Goal: Manage account settings

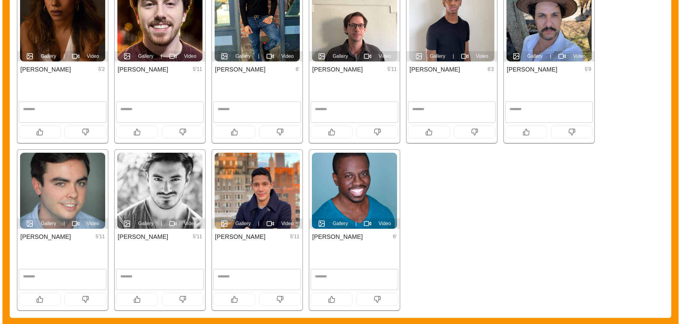
scroll to position [310, 0]
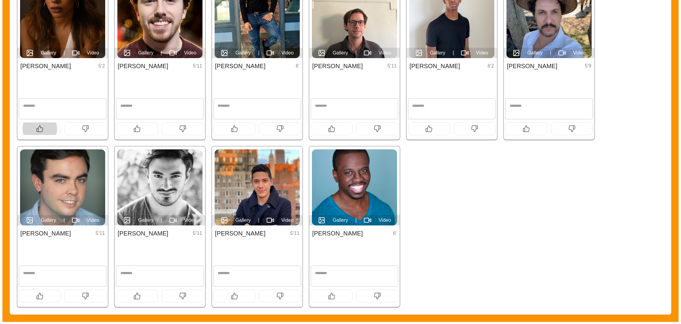
click at [42, 129] on icon "button" at bounding box center [39, 128] width 7 height 7
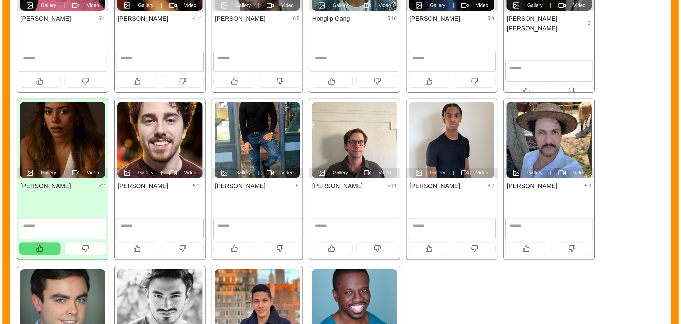
scroll to position [188, 0]
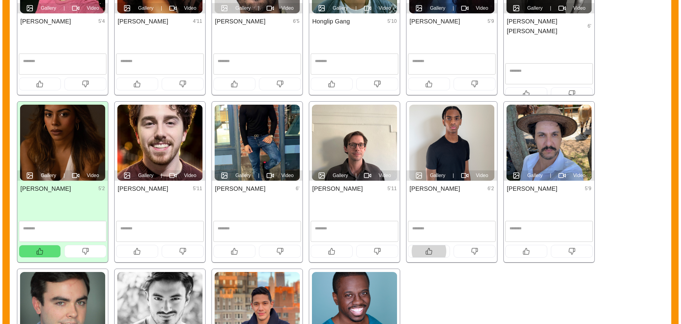
click at [429, 253] on icon "button" at bounding box center [428, 251] width 7 height 7
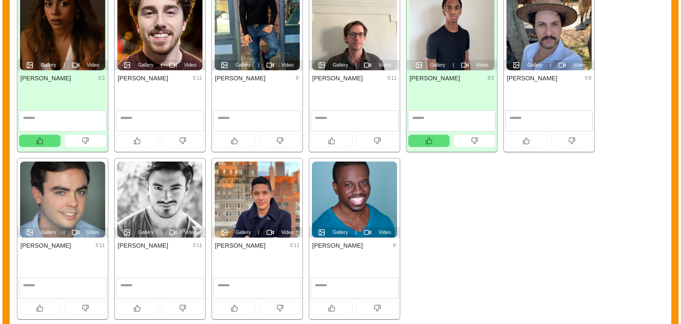
scroll to position [299, 0]
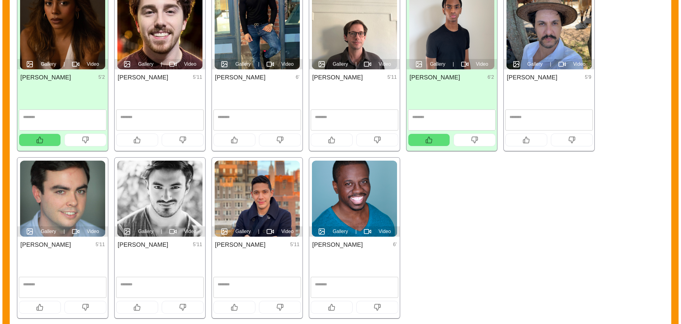
click at [224, 136] on button "button" at bounding box center [234, 140] width 42 height 13
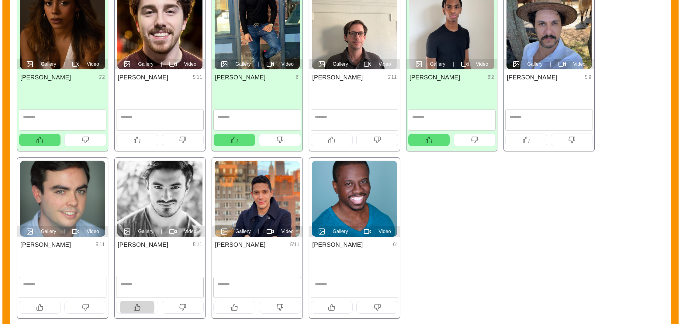
drag, startPoint x: 128, startPoint y: 310, endPoint x: 125, endPoint y: 311, distance: 3.5
click at [129, 310] on button "button" at bounding box center [137, 307] width 42 height 13
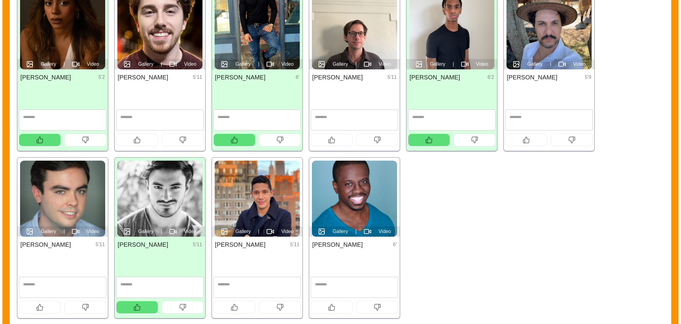
click at [222, 308] on button "button" at bounding box center [234, 307] width 42 height 13
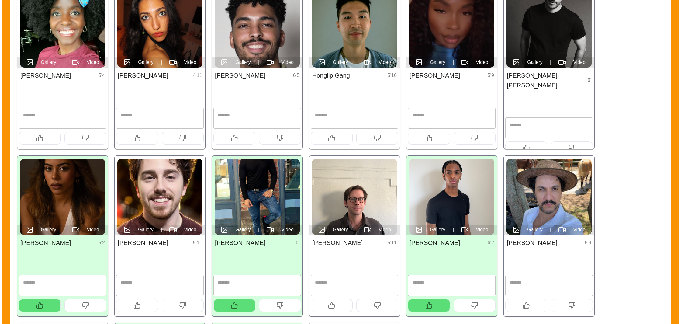
scroll to position [134, 0]
click at [241, 306] on button "button" at bounding box center [234, 305] width 42 height 13
click at [264, 307] on button "button" at bounding box center [280, 305] width 42 height 13
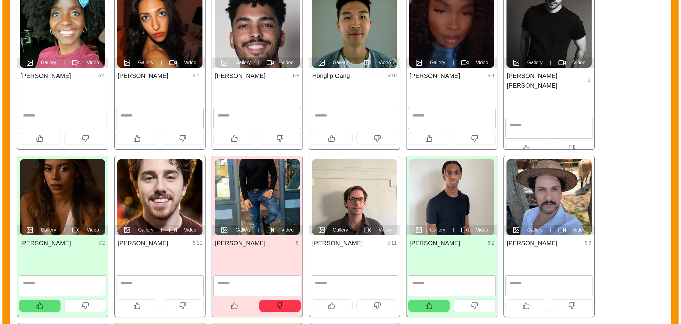
click at [231, 306] on icon "button" at bounding box center [234, 305] width 7 height 7
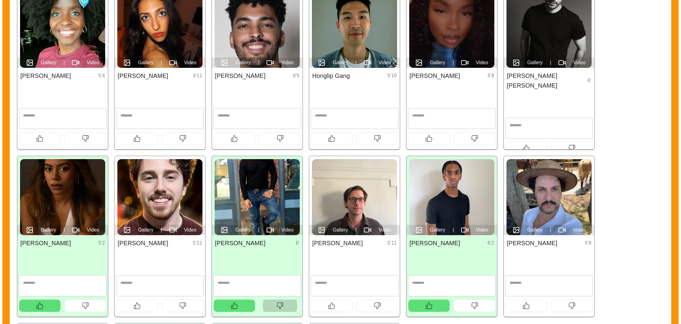
click at [278, 306] on icon "button" at bounding box center [279, 305] width 7 height 7
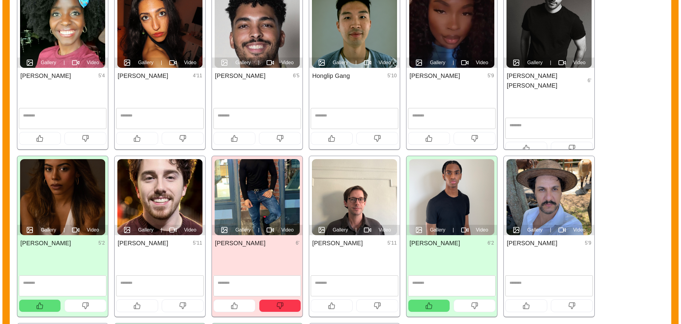
click at [346, 305] on button "button" at bounding box center [332, 305] width 42 height 13
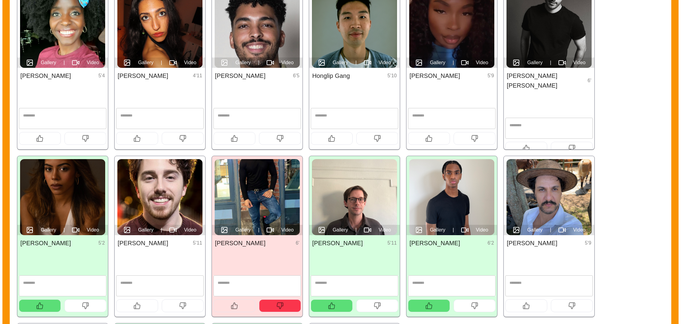
click at [242, 300] on button "button" at bounding box center [234, 305] width 42 height 13
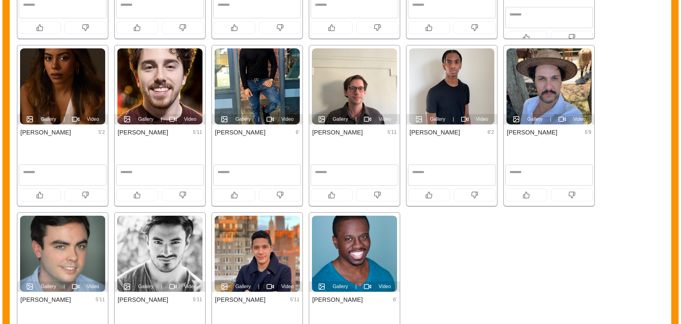
scroll to position [281, 0]
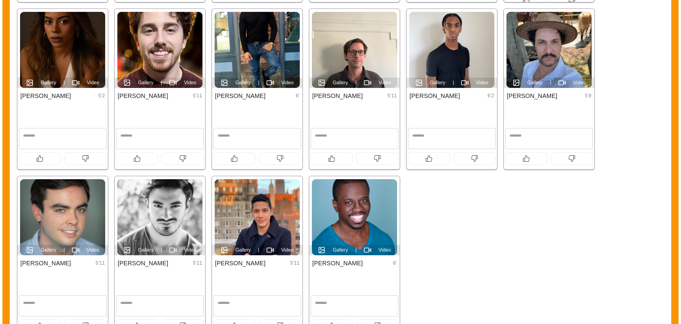
click at [49, 160] on button "button" at bounding box center [40, 158] width 42 height 13
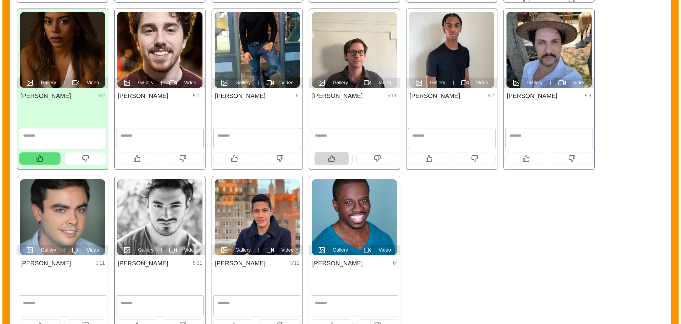
click at [320, 160] on button "button" at bounding box center [332, 158] width 42 height 13
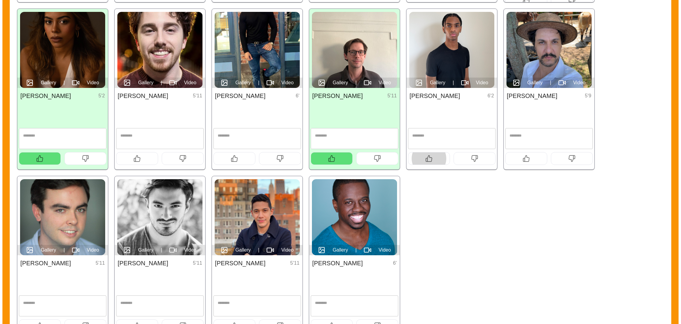
click at [428, 157] on icon "button" at bounding box center [429, 158] width 6 height 6
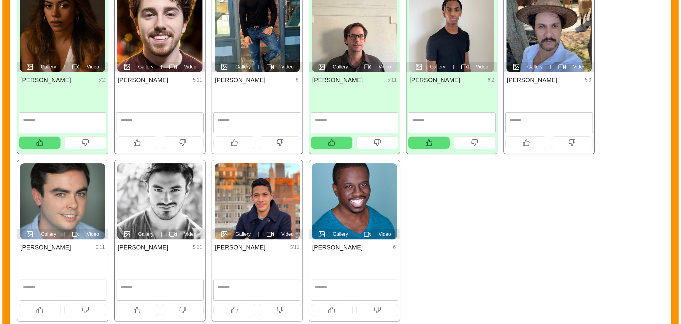
scroll to position [299, 0]
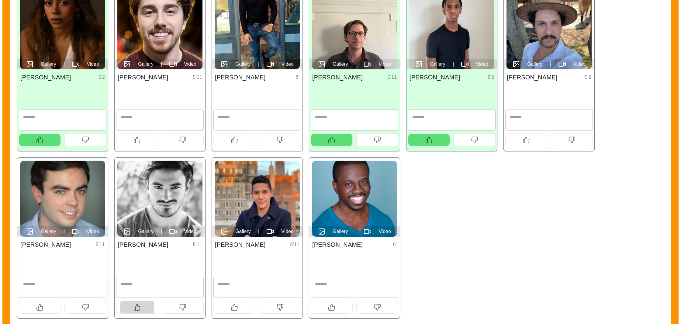
click at [143, 307] on button "button" at bounding box center [137, 307] width 42 height 13
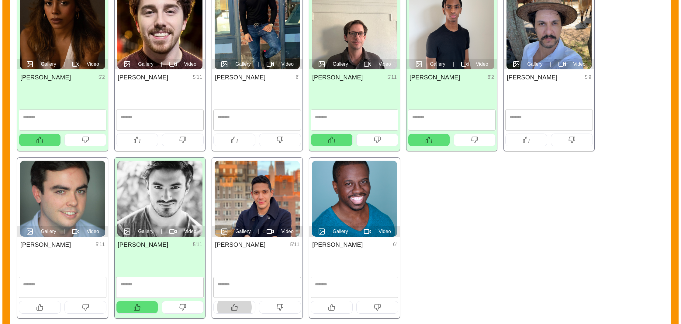
scroll to position [299, 0]
click at [225, 308] on button "button" at bounding box center [234, 307] width 42 height 13
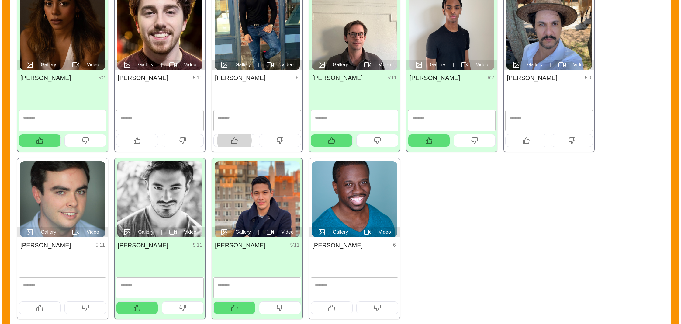
click at [227, 140] on button "button" at bounding box center [234, 140] width 42 height 13
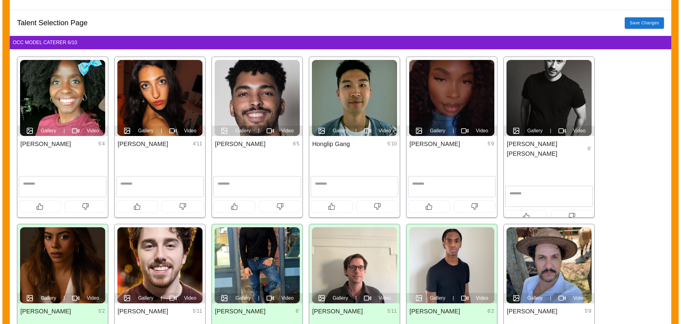
scroll to position [68, 0]
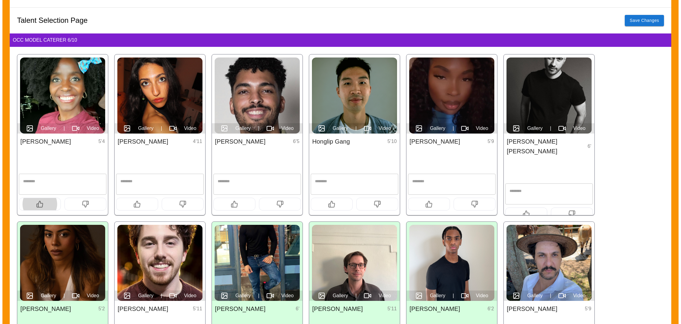
click at [31, 205] on button "button" at bounding box center [40, 204] width 42 height 13
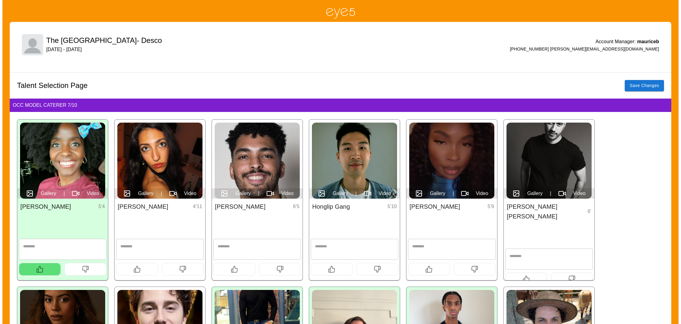
scroll to position [0, 0]
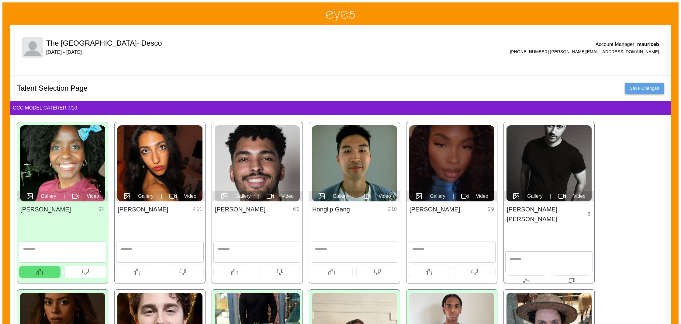
click at [647, 88] on button "Save Changes" at bounding box center [644, 88] width 39 height 11
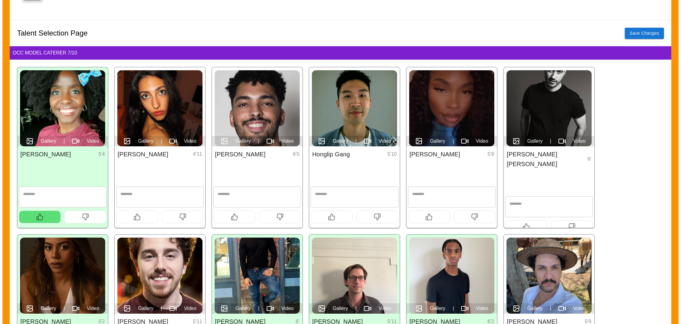
scroll to position [56, 0]
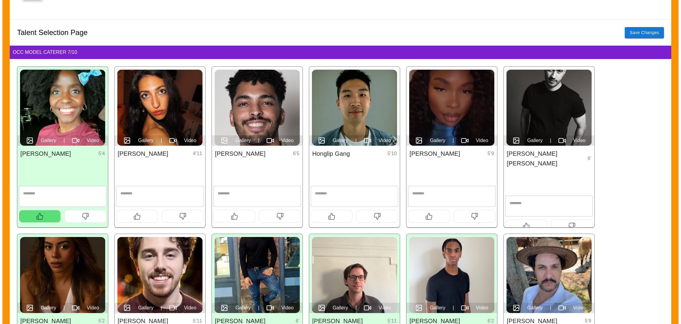
click at [524, 140] on div "Gallery | Video" at bounding box center [549, 140] width 91 height 10
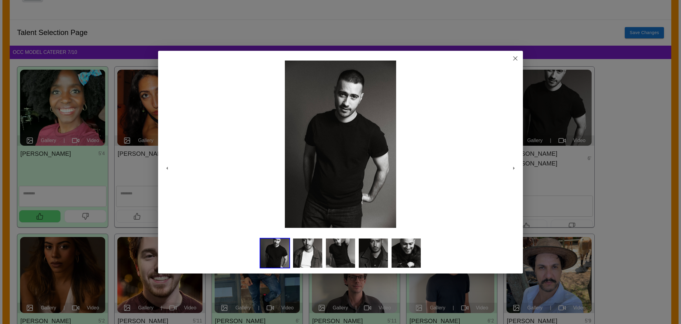
click at [304, 249] on img at bounding box center [308, 253] width 30 height 30
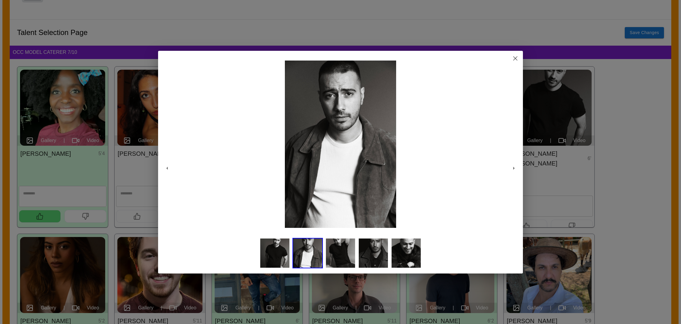
click at [345, 248] on img at bounding box center [340, 253] width 30 height 30
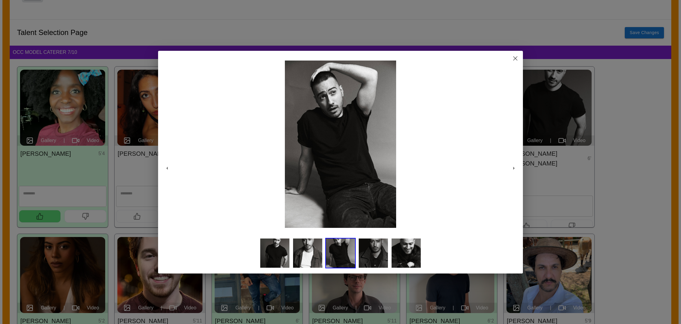
click at [391, 250] on div at bounding box center [341, 254] width 162 height 33
click at [518, 57] on icon "button" at bounding box center [515, 58] width 7 height 7
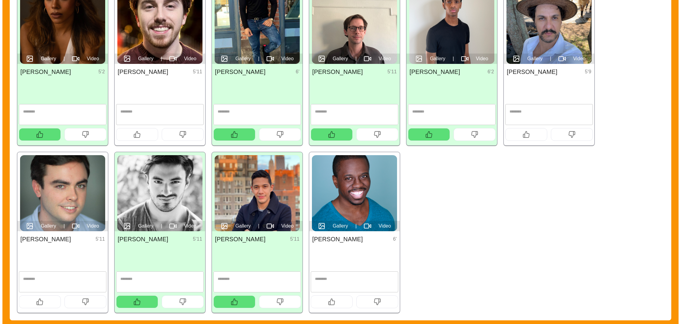
scroll to position [310, 0]
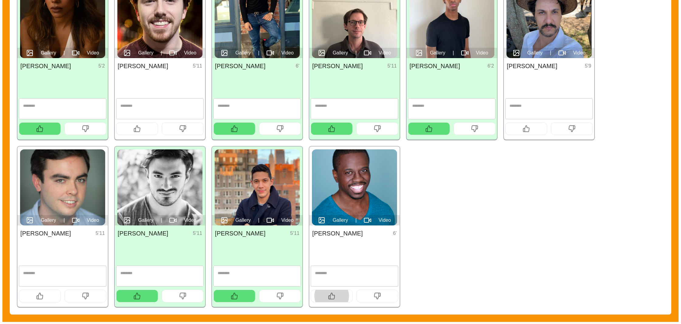
click at [340, 296] on button "button" at bounding box center [332, 296] width 42 height 13
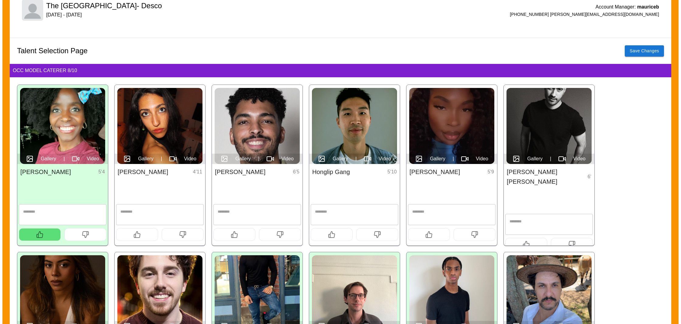
scroll to position [0, 0]
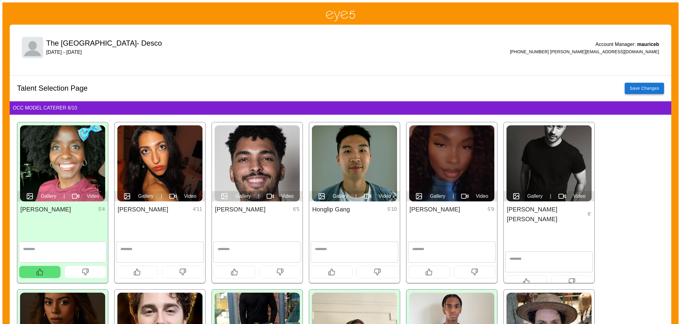
click at [644, 89] on button "Save Changes" at bounding box center [644, 88] width 39 height 11
